Goal: Find specific page/section: Find specific page/section

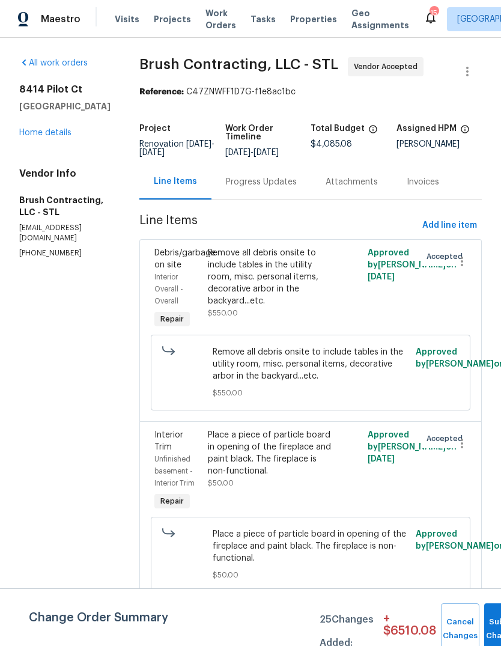
click at [247, 183] on div "Progress Updates" at bounding box center [261, 182] width 71 height 12
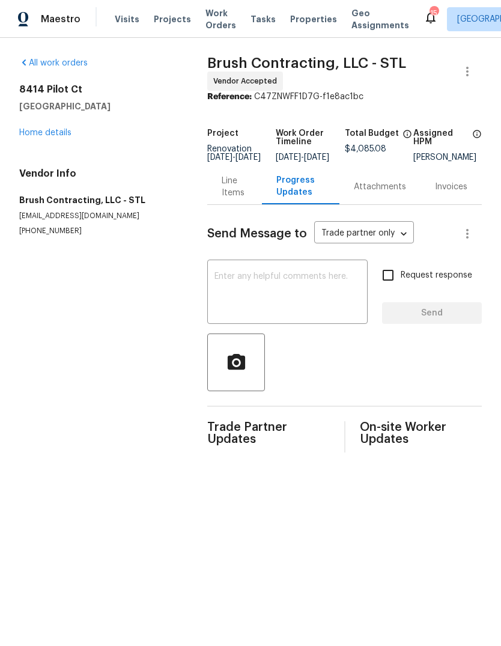
click at [71, 135] on link "Home details" at bounding box center [45, 133] width 52 height 8
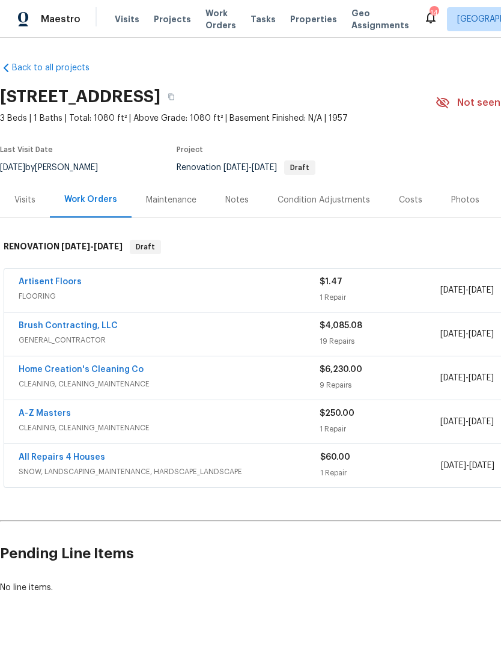
click at [177, 20] on span "Projects" at bounding box center [172, 19] width 37 height 12
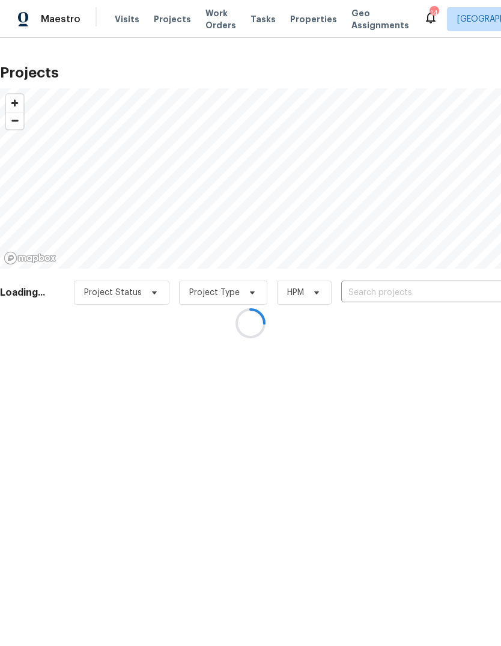
click at [302, 22] on div at bounding box center [250, 323] width 501 height 646
click at [312, 22] on div at bounding box center [250, 323] width 501 height 646
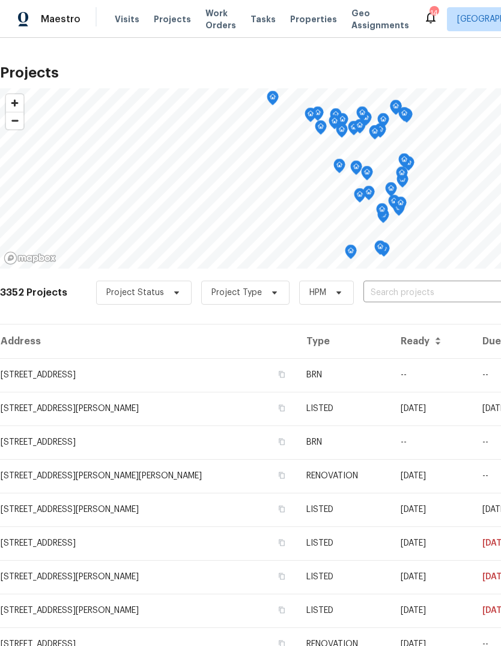
click at [306, 17] on span "Properties" at bounding box center [313, 19] width 47 height 12
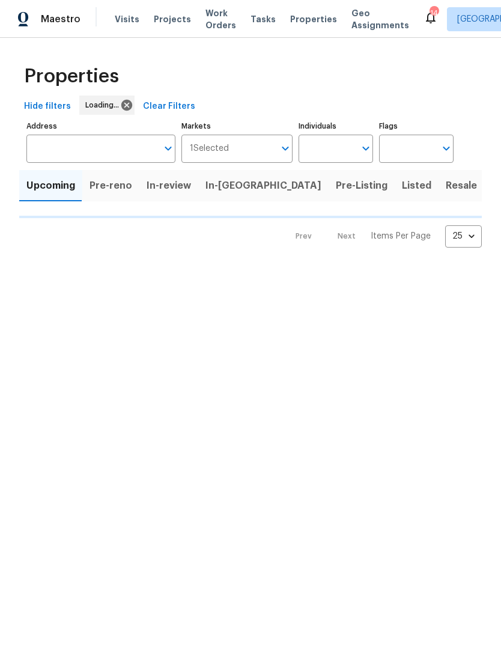
click at [409, 267] on html "Maestro Visits Projects Work Orders Tasks Properties Geo Assignments 14 St Loui…" at bounding box center [250, 133] width 501 height 267
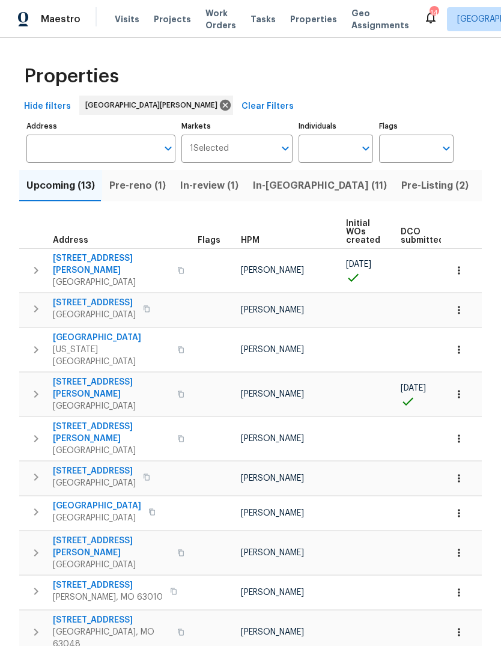
click at [306, 21] on span "Properties" at bounding box center [313, 19] width 47 height 12
click at [315, 14] on span "Properties" at bounding box center [313, 19] width 47 height 12
click at [305, 23] on span "Properties" at bounding box center [313, 19] width 47 height 12
click at [308, 24] on span "Properties" at bounding box center [313, 19] width 47 height 12
click at [304, 15] on span "Properties" at bounding box center [313, 19] width 47 height 12
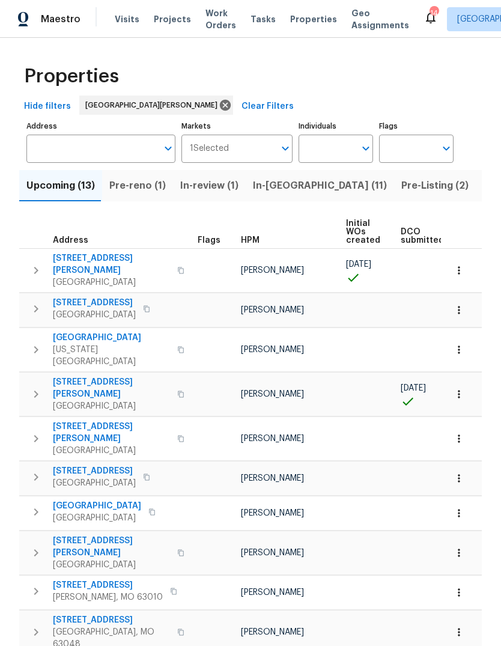
click at [174, 21] on span "Projects" at bounding box center [172, 19] width 37 height 12
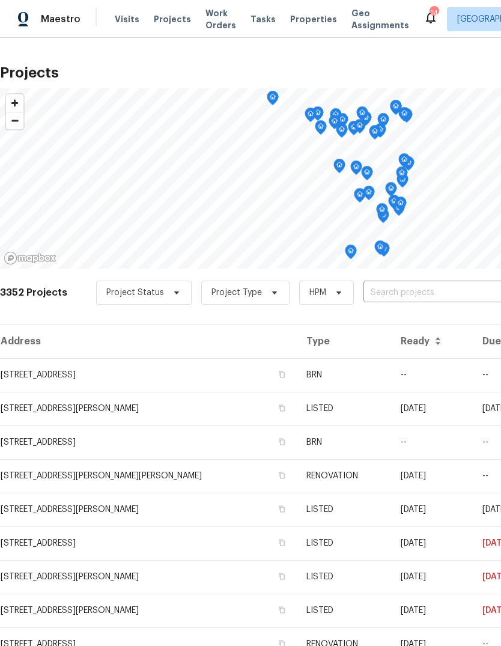
click at [393, 295] on input "text" at bounding box center [432, 293] width 138 height 19
type input "deerpath"
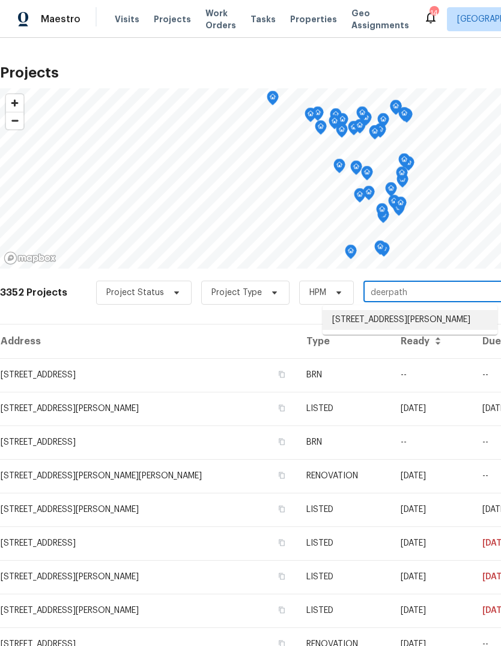
click at [387, 327] on li "19 Deerpath Dr, Saint Peters, MO 63376" at bounding box center [410, 320] width 175 height 20
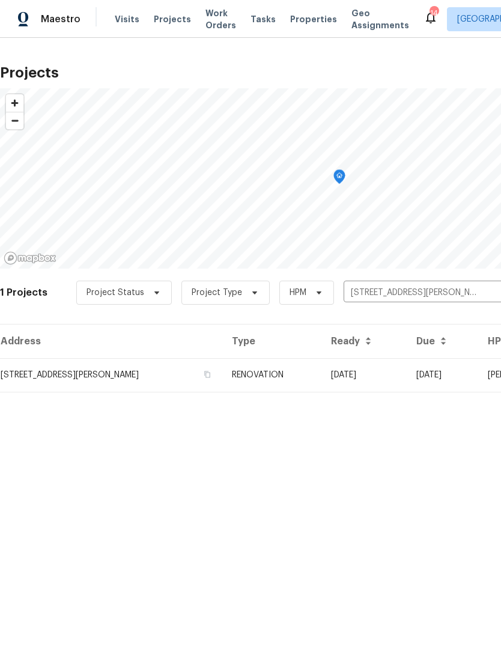
click at [309, 381] on td "RENOVATION" at bounding box center [271, 375] width 99 height 34
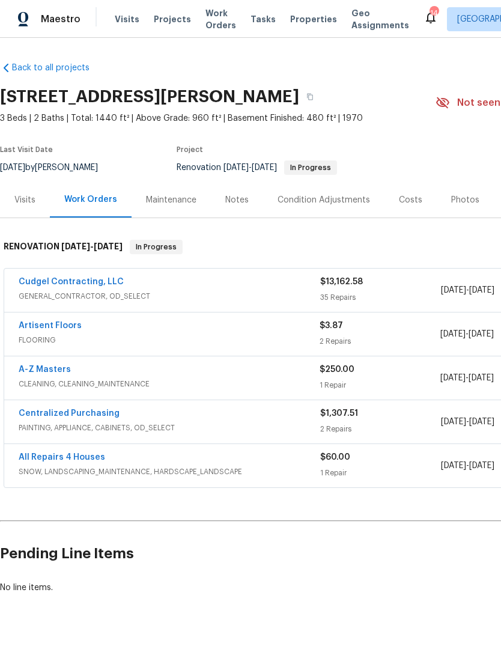
click at [100, 285] on link "Cudgel Contracting, LLC" at bounding box center [71, 282] width 105 height 8
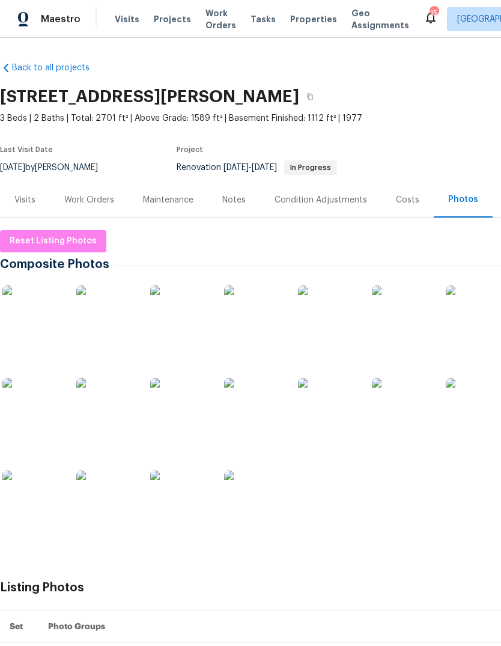
click at [171, 18] on span "Projects" at bounding box center [172, 19] width 37 height 12
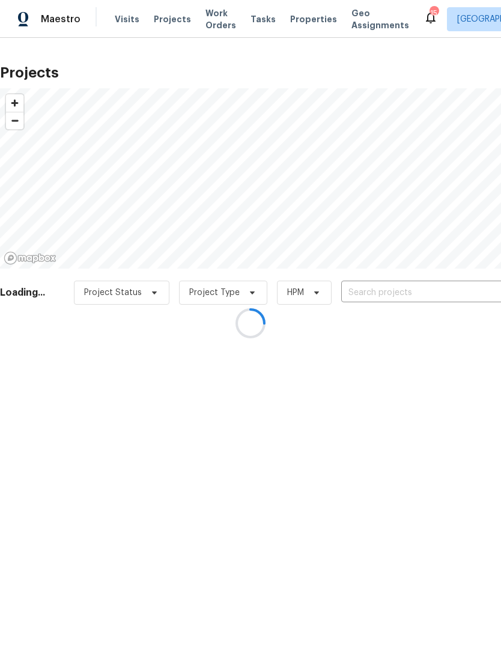
click at [383, 296] on div at bounding box center [250, 323] width 501 height 646
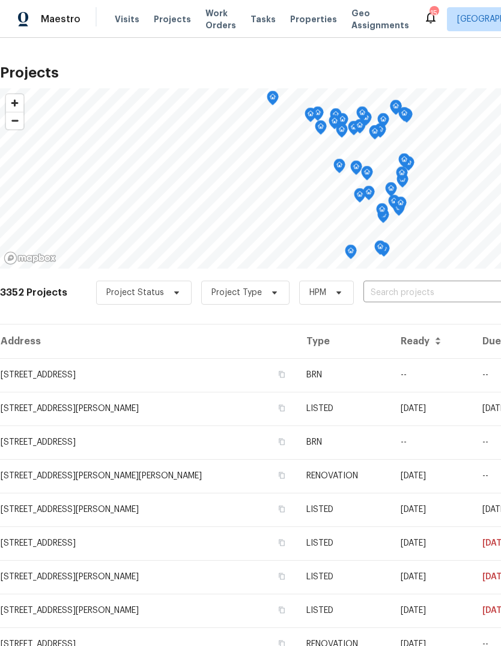
click at [429, 293] on input "text" at bounding box center [432, 293] width 138 height 19
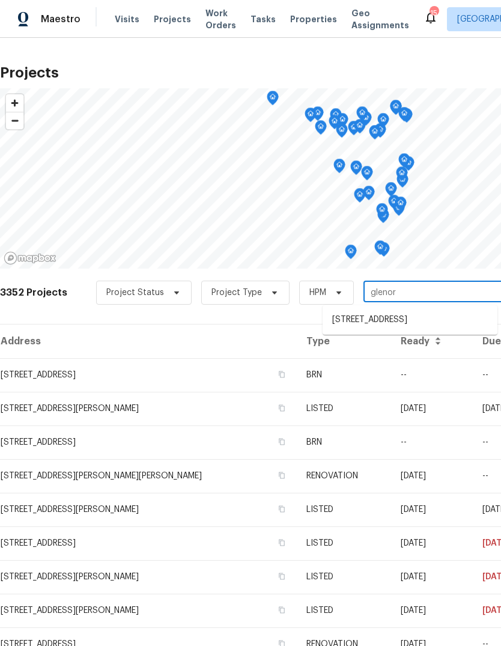
type input "glenoro"
click at [426, 314] on li "[STREET_ADDRESS]" at bounding box center [410, 320] width 175 height 20
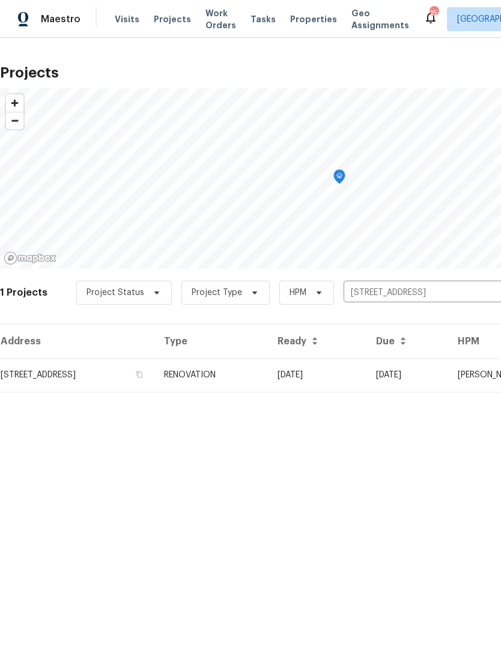
click at [268, 369] on td "RENOVATION" at bounding box center [211, 375] width 114 height 34
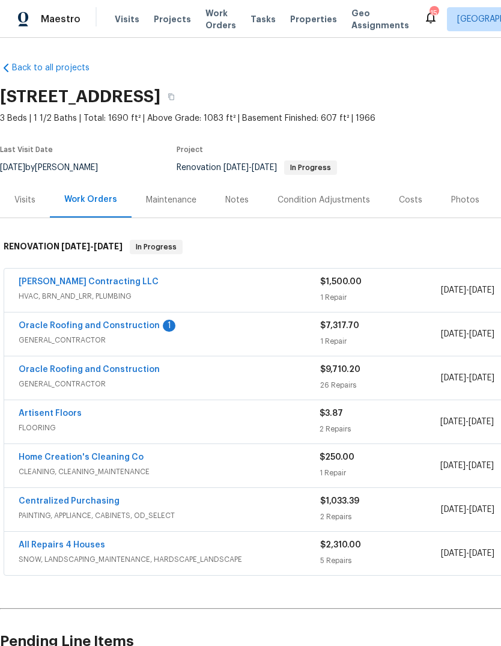
click at [142, 326] on link "Oracle Roofing and Construction" at bounding box center [89, 325] width 141 height 8
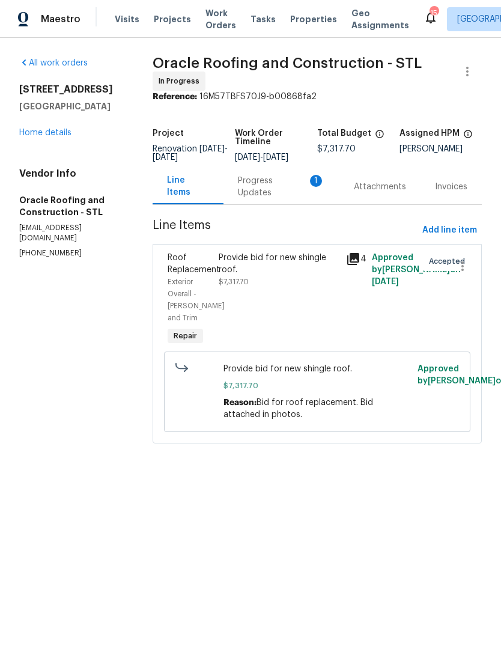
click at [278, 199] on div "Progress Updates 1" at bounding box center [281, 187] width 87 height 24
